Goal: Task Accomplishment & Management: Use online tool/utility

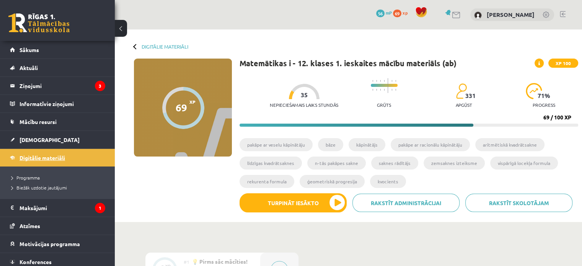
click at [47, 157] on span "Digitālie materiāli" at bounding box center [43, 157] width 46 height 7
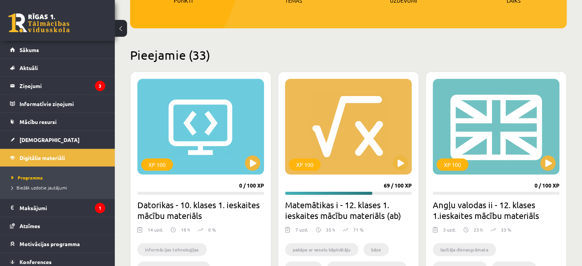
scroll to position [147, 0]
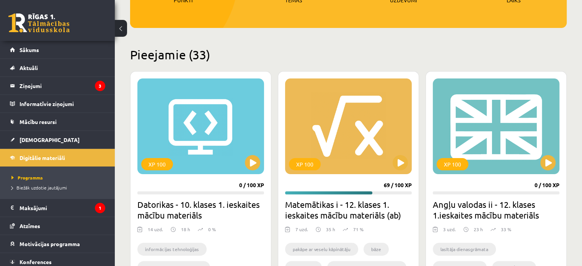
click at [327, 187] on div "XP 100 69 / 100 XP Matemātikas i - 12. klases 1. ieskaites mācību materiāls (ab…" at bounding box center [348, 189] width 141 height 236
click at [398, 162] on button at bounding box center [400, 162] width 15 height 15
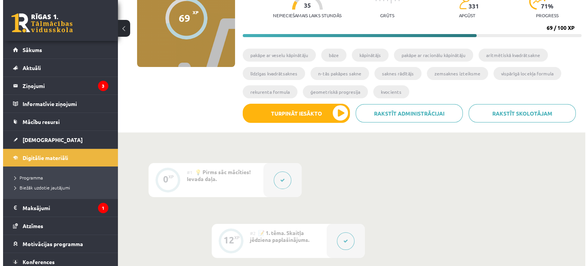
scroll to position [89, 0]
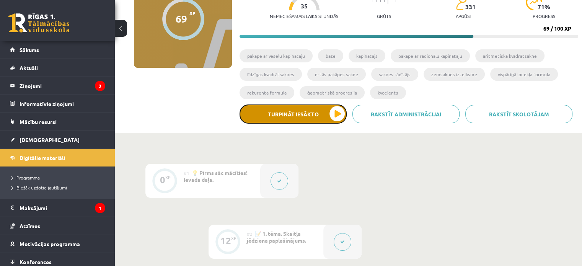
click at [330, 109] on button "Turpināt iesākto" at bounding box center [293, 114] width 107 height 19
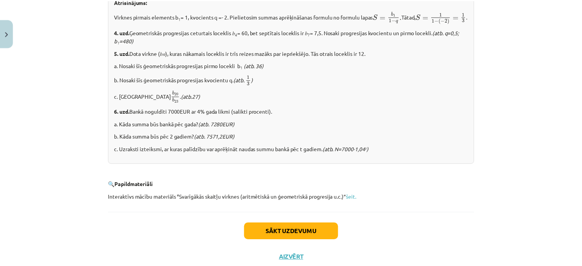
scroll to position [974, 0]
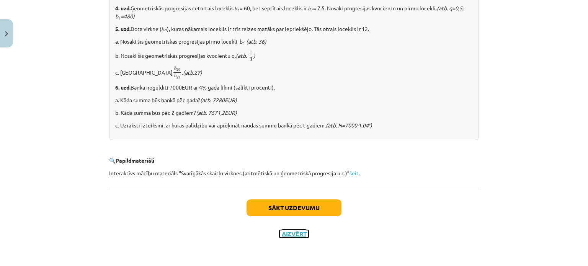
click at [294, 235] on button "Aizvērt" at bounding box center [293, 234] width 29 height 8
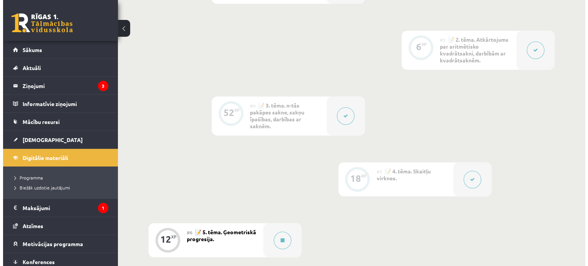
scroll to position [351, 0]
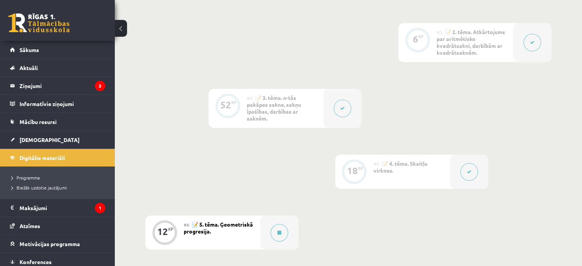
click at [471, 170] on icon at bounding box center [469, 172] width 5 height 5
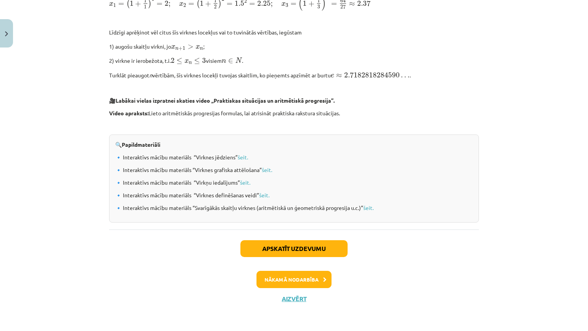
scroll to position [621, 0]
